Goal: Transaction & Acquisition: Purchase product/service

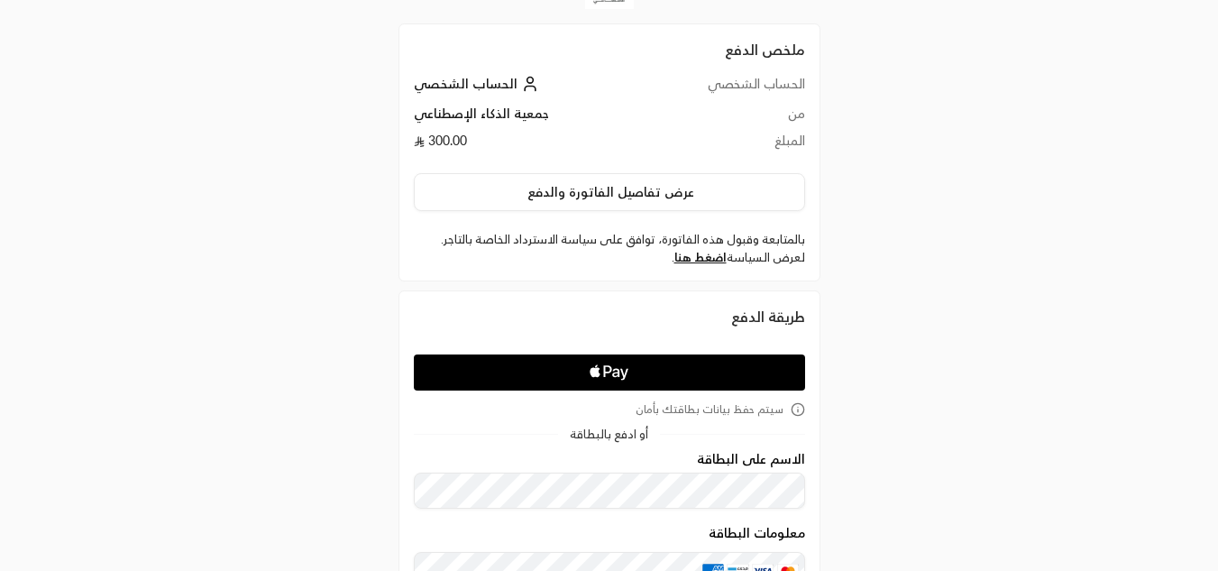
scroll to position [14, 0]
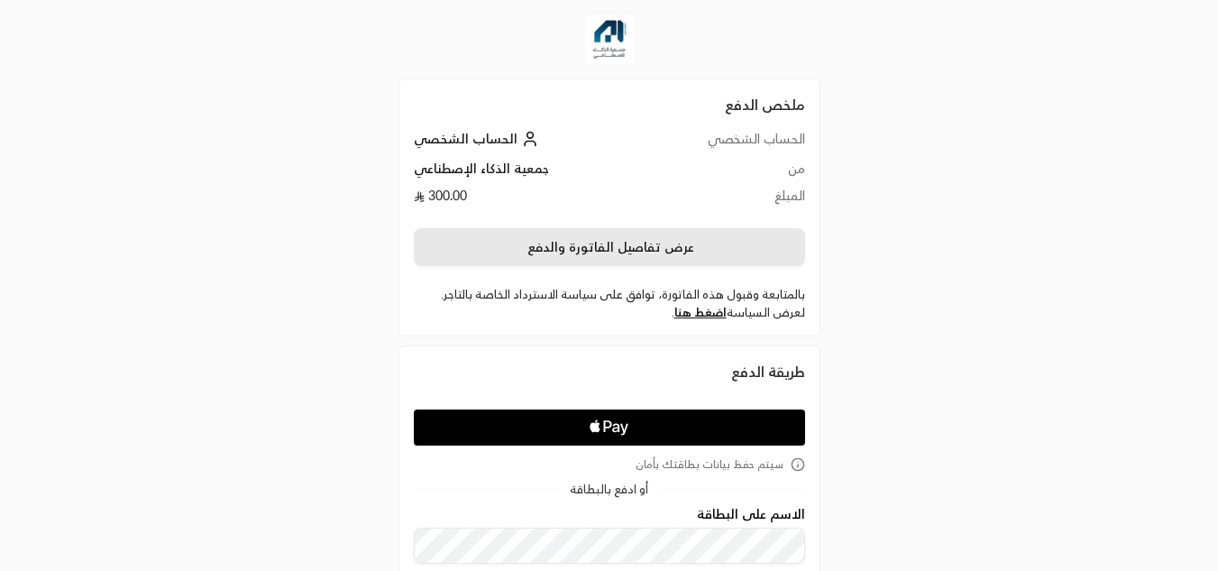
click at [774, 255] on button "عرض تفاصيل الفاتورة والدفع" at bounding box center [609, 247] width 391 height 38
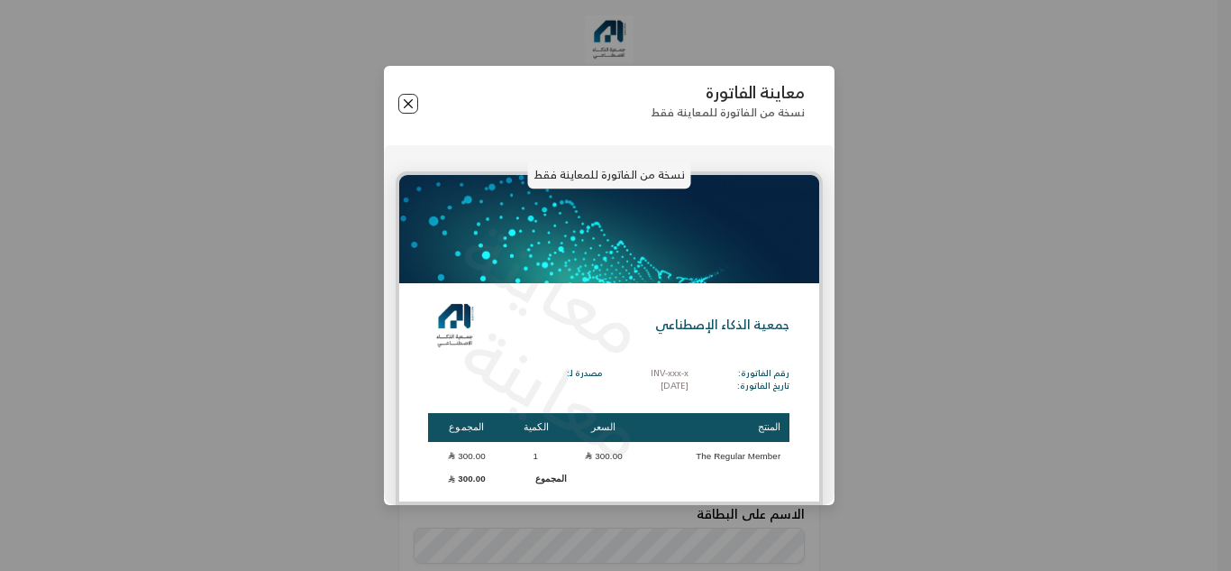
click at [407, 97] on button "Close" at bounding box center [408, 104] width 20 height 20
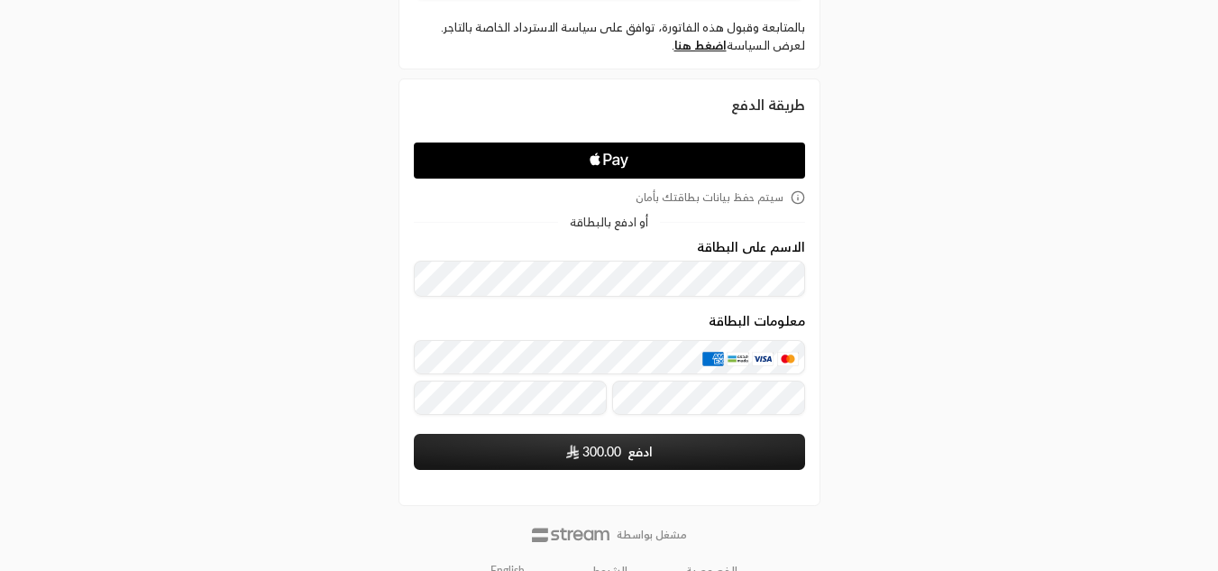
scroll to position [309, 0]
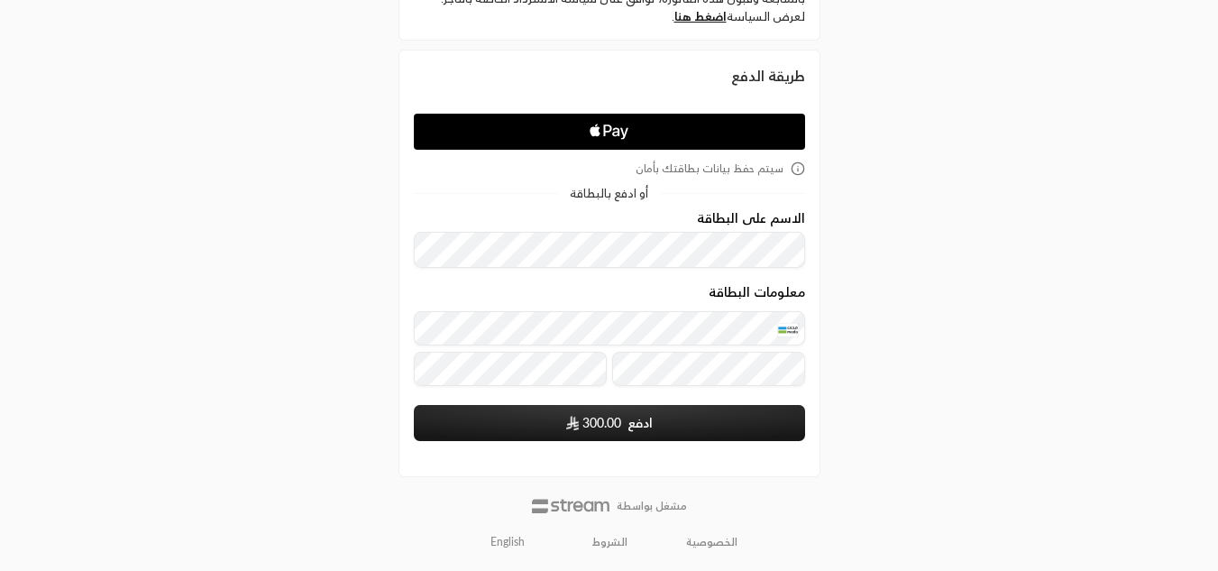
click at [873, 407] on div "ملخص الدفع الحساب الشخصي الحساب الشخصي من جمعية الذكاء الإصطناعي المبلغ 300.00 …" at bounding box center [609, 131] width 609 height 880
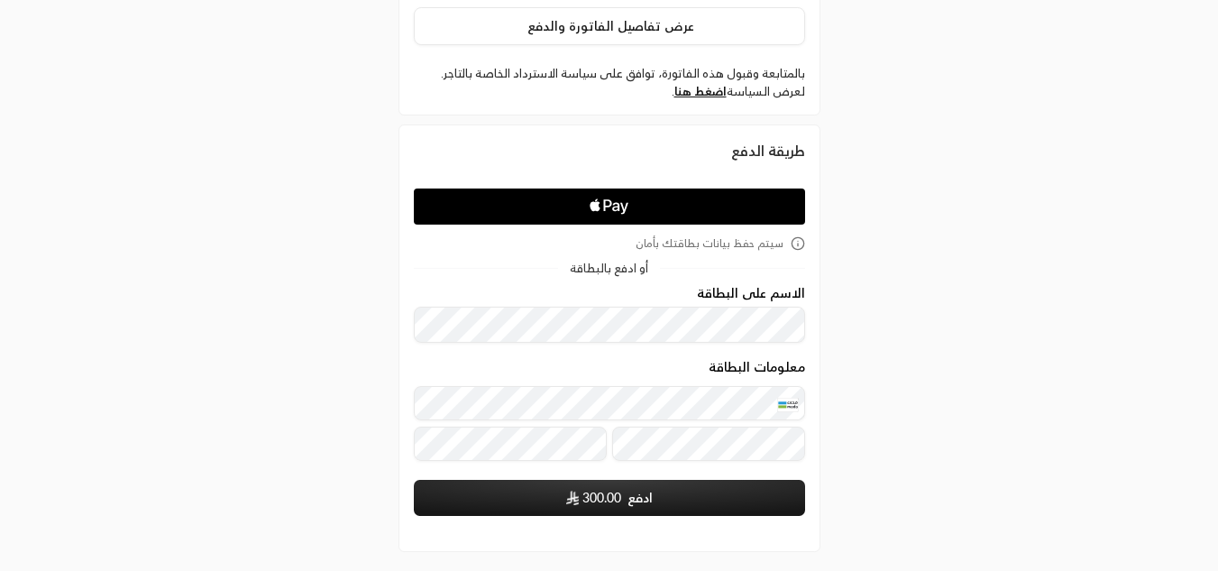
scroll to position [252, 0]
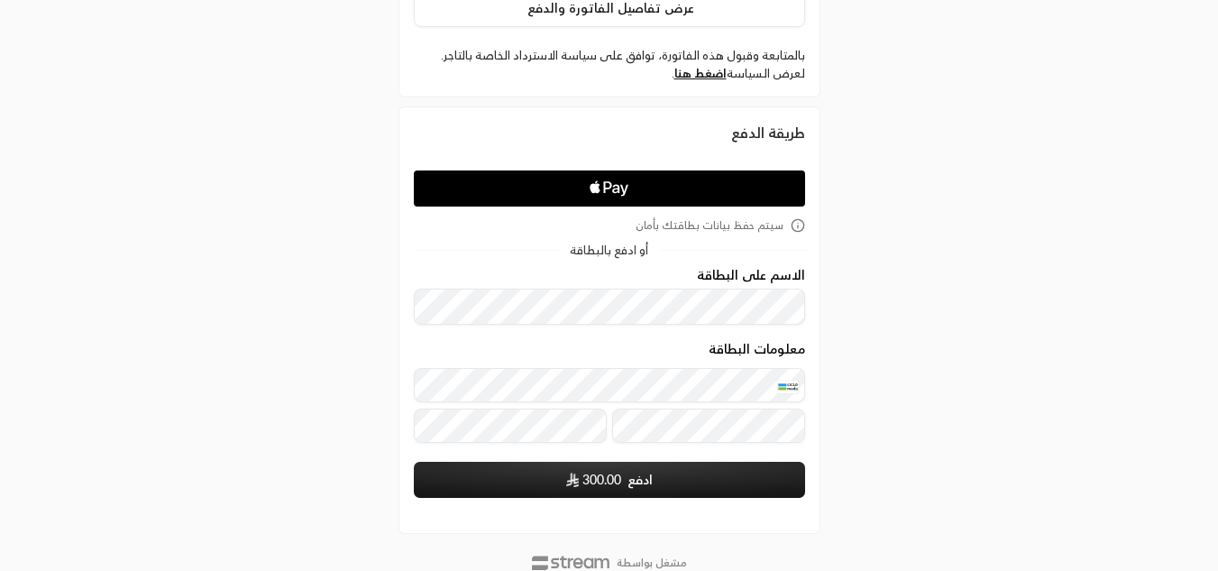
drag, startPoint x: 684, startPoint y: 79, endPoint x: 1024, endPoint y: 72, distance: 339.9
click at [1024, 72] on div "ملخص الدفع الحساب الشخصي الحساب الشخصي من جمعية الذكاء الإصطناعي المبلغ 300.00 …" at bounding box center [609, 188] width 1218 height 880
click at [708, 75] on link "اضغط هنا" at bounding box center [700, 73] width 52 height 14
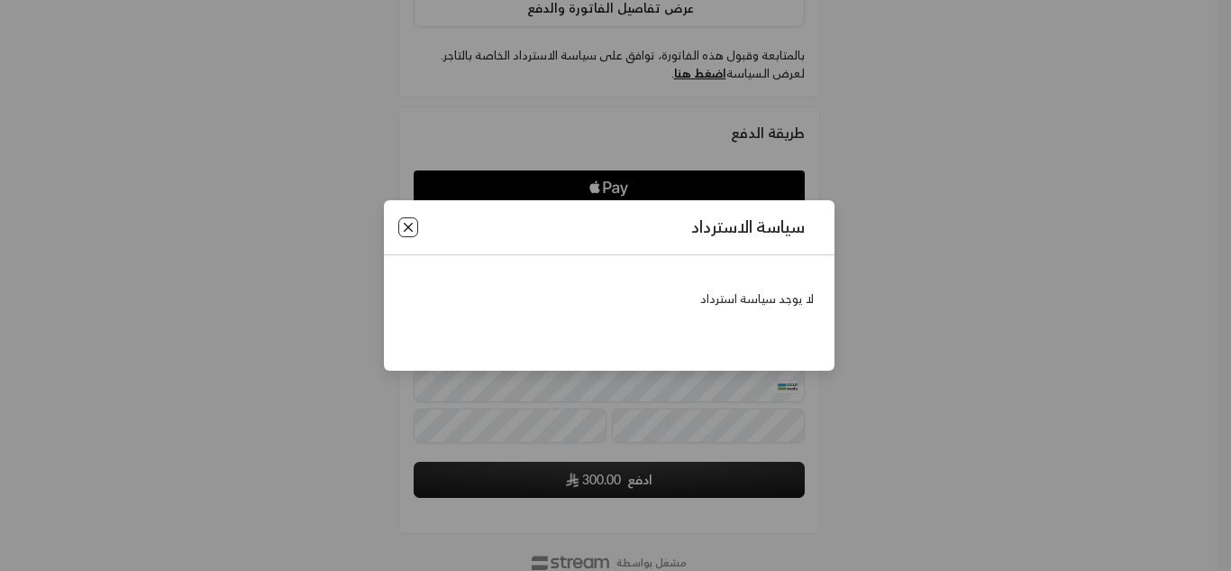
click at [400, 228] on button "Close" at bounding box center [408, 227] width 20 height 20
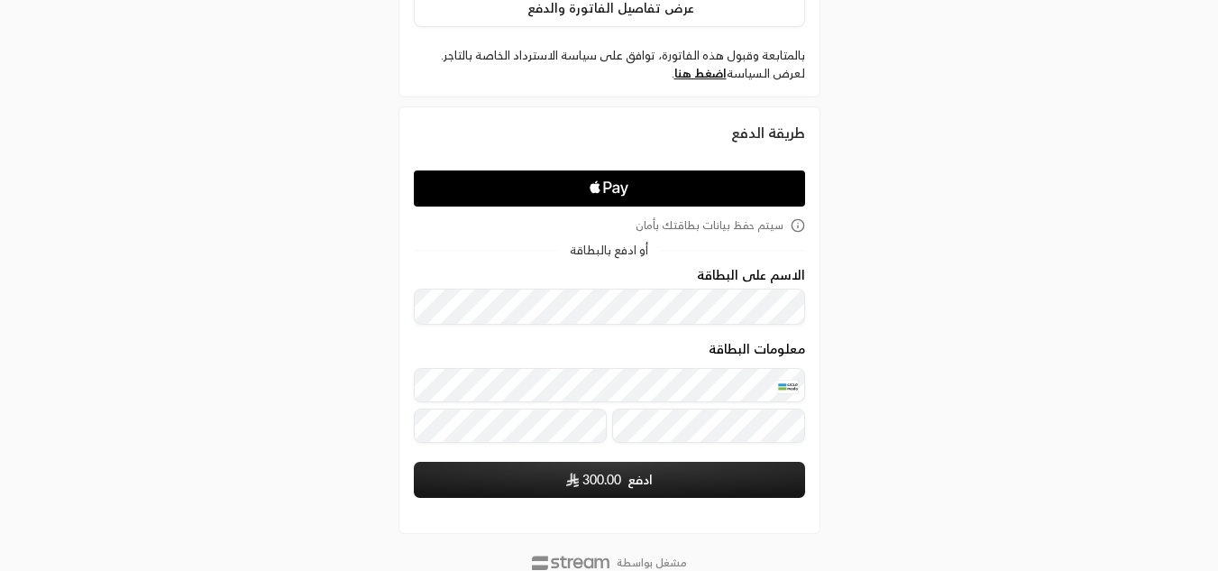
click at [760, 482] on button "ادفع 300.00" at bounding box center [609, 479] width 391 height 36
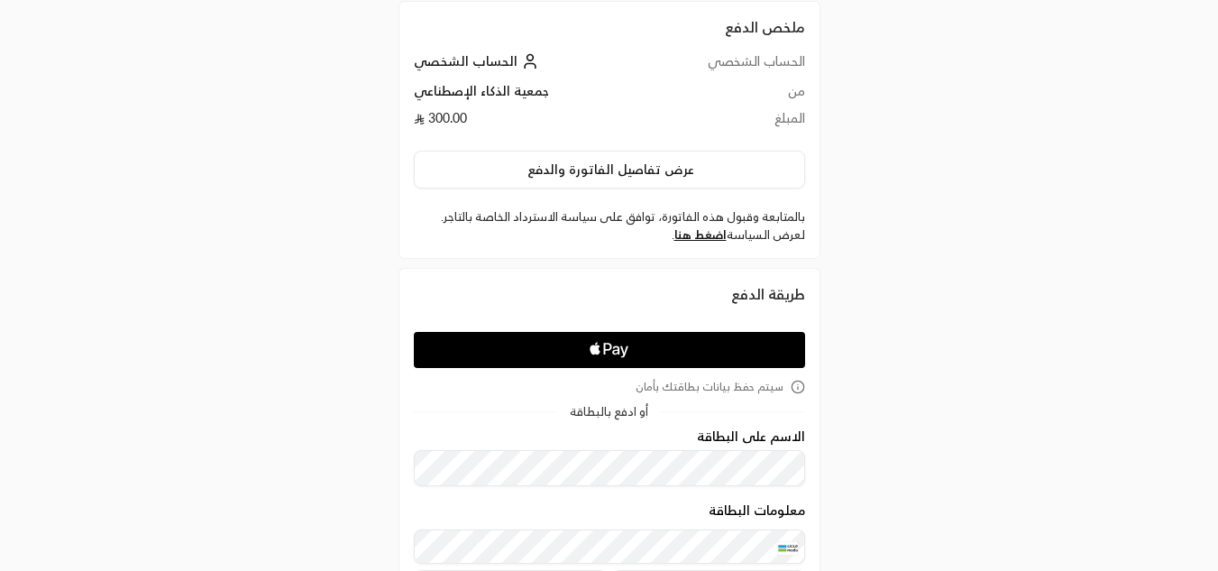
scroll to position [83, 0]
